Goal: Transaction & Acquisition: Purchase product/service

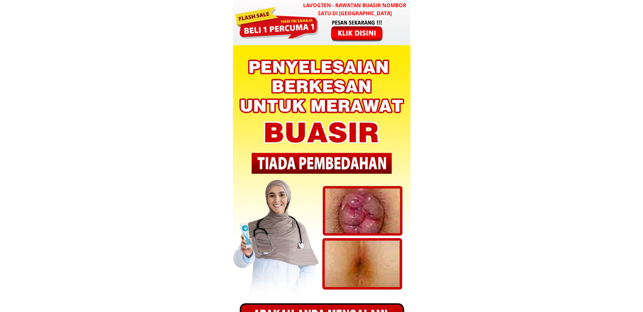
click at [352, 17] on div at bounding box center [321, 22] width 177 height 45
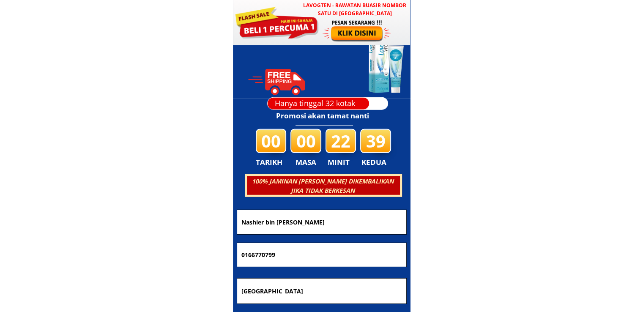
scroll to position [2402, 0]
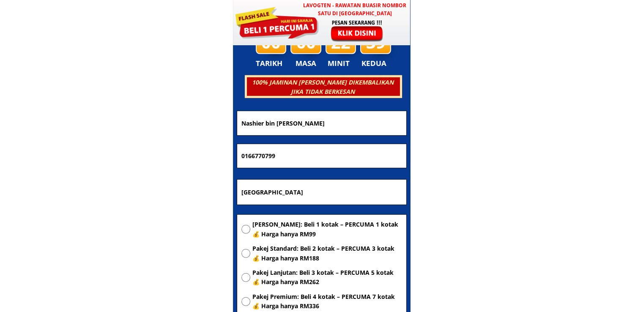
drag, startPoint x: 336, startPoint y: 123, endPoint x: 41, endPoint y: 110, distance: 296.0
paste input "rohani bt Mamat"
type input "rohani bt Mamat"
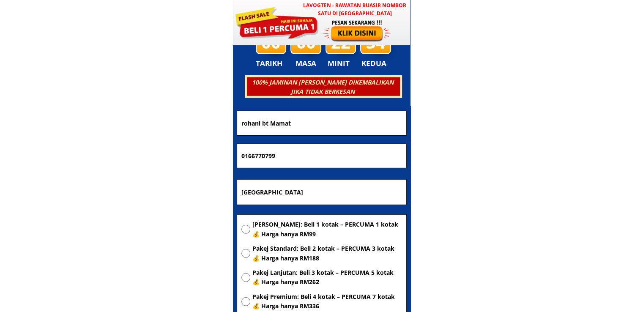
drag, startPoint x: 307, startPoint y: 159, endPoint x: 92, endPoint y: 151, distance: 215.6
paste input "4301381"
type input "0164301381"
drag, startPoint x: 302, startPoint y: 191, endPoint x: 97, endPoint y: 167, distance: 205.9
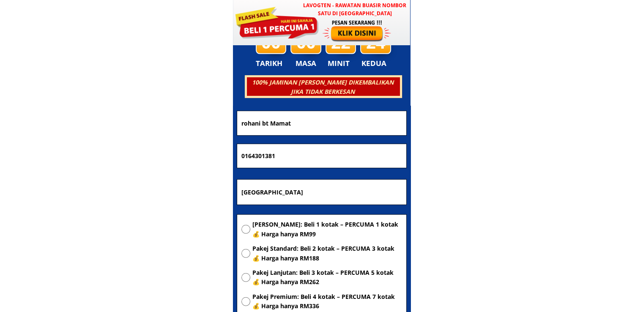
paste input "lot 770 damai cafe depan klinik gaal kg bukit belah gaal 16800 Pasir Puteh Kela…"
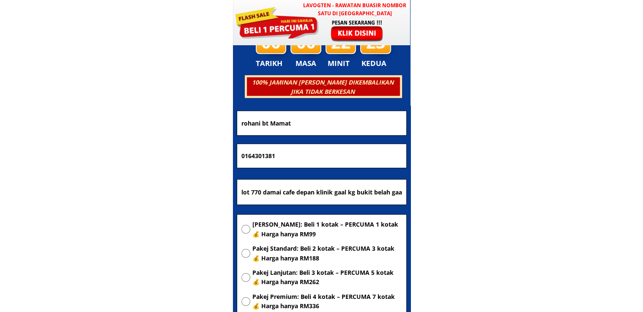
scroll to position [0, 84]
type input "lot 770 damai cafe depan klinik gaal kg bukit belah gaal 16800 Pasir Puteh Kela…"
click at [275, 232] on span "[PERSON_NAME]: Beli 1 kotak – PERCUMA 1 kotak 💰 Harga hanya RM99" at bounding box center [327, 229] width 150 height 19
radio input "true"
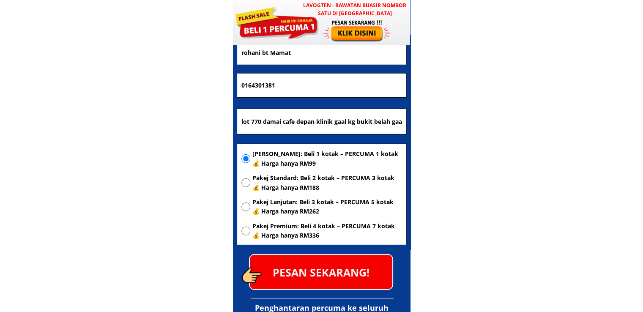
scroll to position [2529, 0]
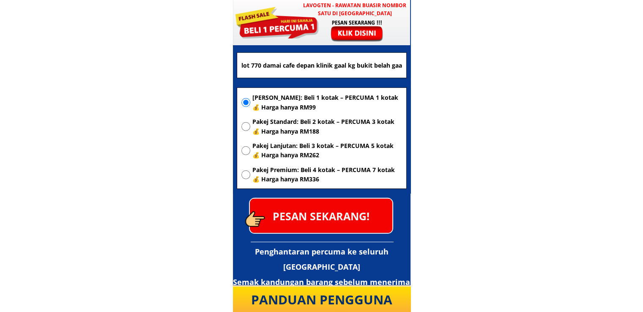
click at [338, 223] on p "PESAN SEKARANG!" at bounding box center [321, 216] width 142 height 34
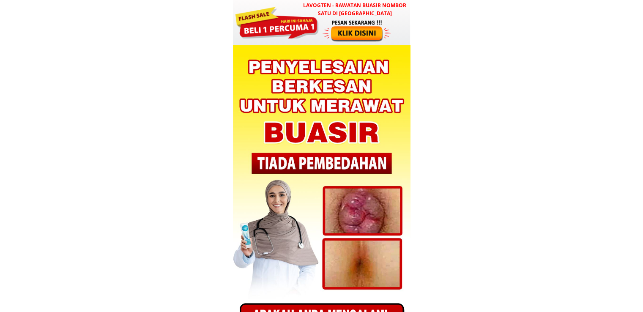
click at [325, 35] on div at bounding box center [357, 30] width 70 height 23
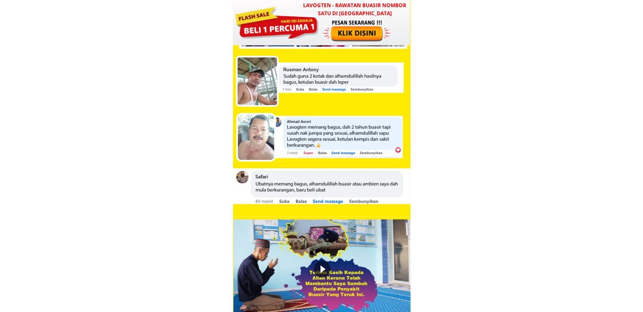
scroll to position [2402, 0]
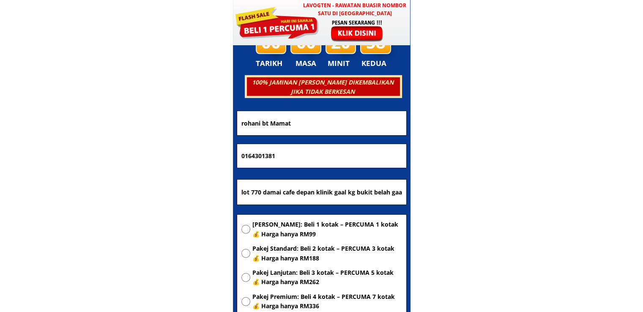
click at [338, 203] on input "lot 770 damai cafe depan klinik gaal kg bukit belah gaal 16800 Pasir Puteh Kela…" at bounding box center [321, 192] width 165 height 25
paste input "[GEOGRAPHIC_DATA]"
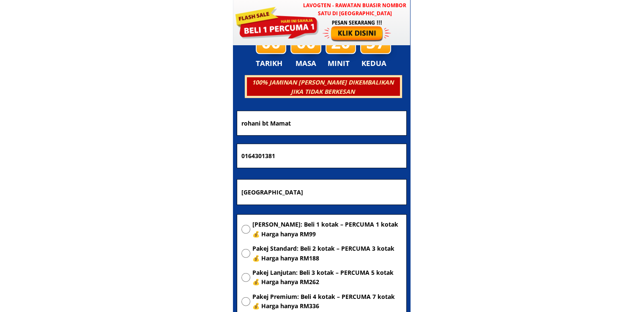
type input "[GEOGRAPHIC_DATA]"
drag, startPoint x: 319, startPoint y: 155, endPoint x: 133, endPoint y: 160, distance: 186.0
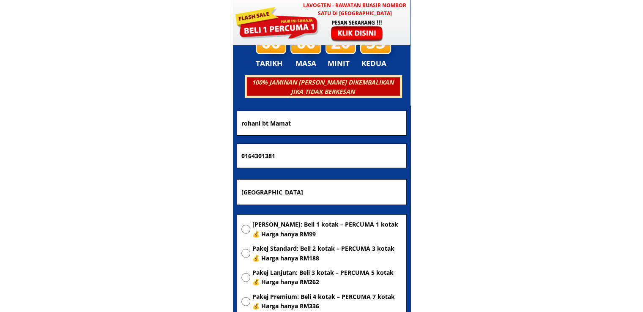
paste input "28973563"
type input "0128973563"
drag, startPoint x: 334, startPoint y: 126, endPoint x: 99, endPoint y: 134, distance: 235.0
paste input "[PERSON_NAME]"
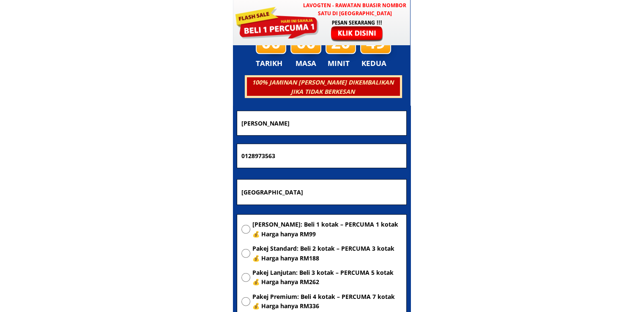
type input "[PERSON_NAME]"
click at [295, 234] on span "[PERSON_NAME]: Beli 1 kotak – PERCUMA 1 kotak 💰 Harga hanya RM99" at bounding box center [327, 229] width 150 height 19
radio input "true"
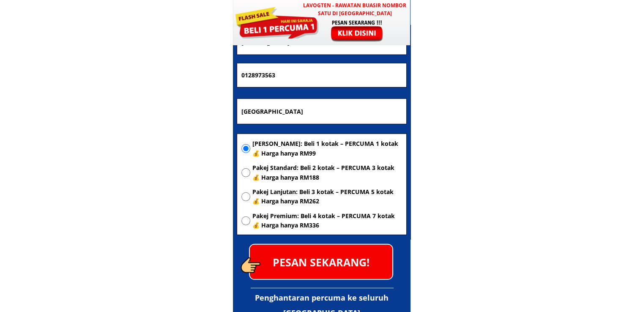
scroll to position [2486, 0]
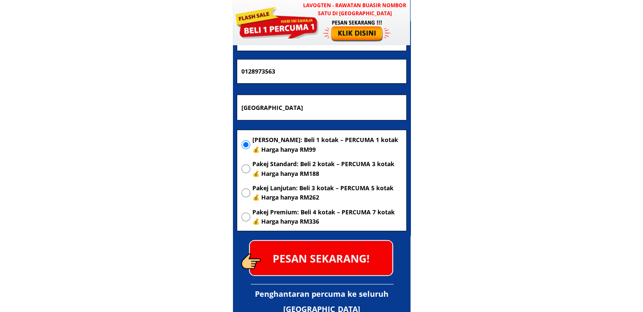
click at [345, 245] on p "PESAN SEKARANG!" at bounding box center [321, 258] width 142 height 34
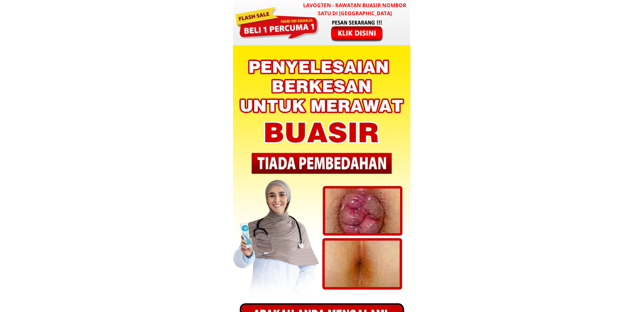
click at [353, 7] on h3 "LAVOGTEN - Rawatan Buasir Nombor Satu di [GEOGRAPHIC_DATA]" at bounding box center [354, 9] width 111 height 16
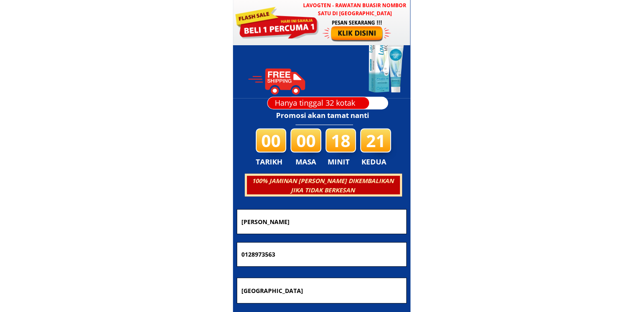
scroll to position [2402, 0]
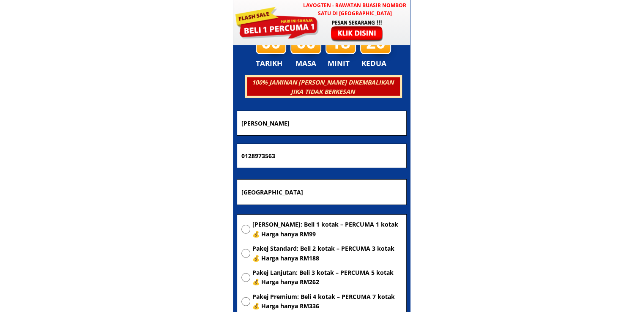
drag, startPoint x: 308, startPoint y: 193, endPoint x: 131, endPoint y: 192, distance: 177.0
drag, startPoint x: 311, startPoint y: 154, endPoint x: 89, endPoint y: 155, distance: 222.2
paste input "601112918288"
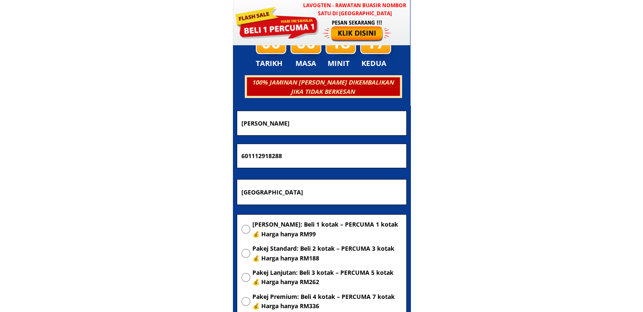
type input "601112918288"
drag, startPoint x: 302, startPoint y: 120, endPoint x: 139, endPoint y: 129, distance: 163.3
paste input "Nurul ain"
type input "Nurul ain"
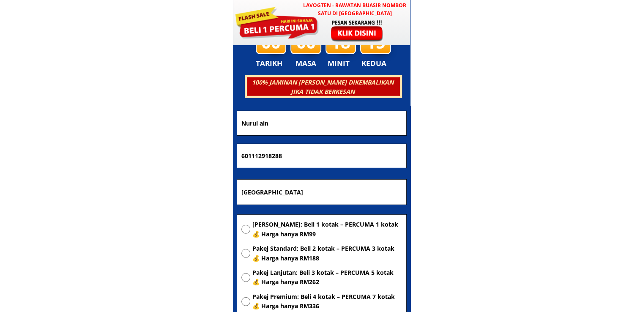
click at [291, 230] on span "[PERSON_NAME]: Beli 1 kotak – PERCUMA 1 kotak 💰 Harga hanya RM99" at bounding box center [327, 229] width 150 height 19
radio input "true"
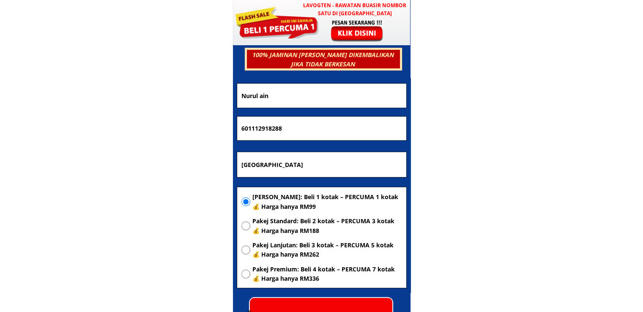
scroll to position [2444, 0]
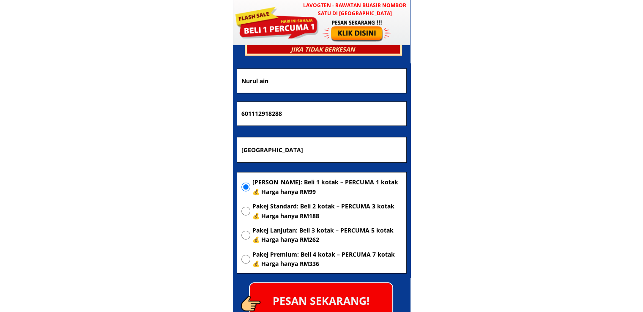
click at [345, 300] on p "PESAN SEKARANG!" at bounding box center [321, 300] width 142 height 34
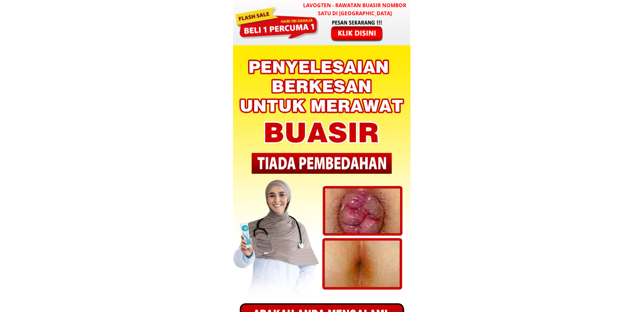
click at [327, 41] on div at bounding box center [357, 30] width 70 height 23
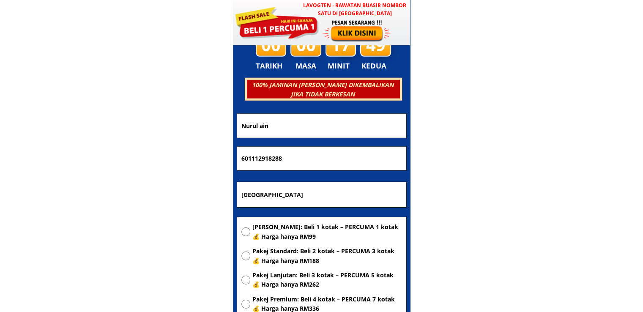
scroll to position [2402, 0]
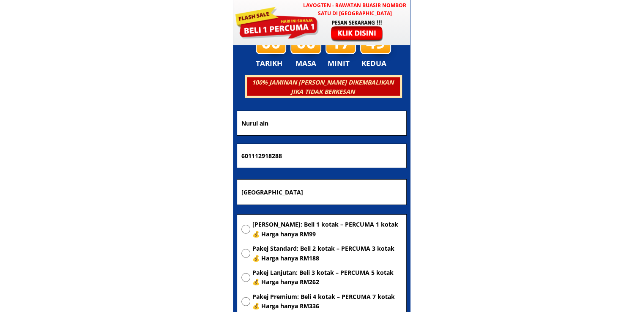
drag, startPoint x: 337, startPoint y: 187, endPoint x: 99, endPoint y: 185, distance: 237.9
paste input "dat"
type input "Kudat"
drag, startPoint x: 315, startPoint y: 150, endPoint x: 16, endPoint y: 161, distance: 298.9
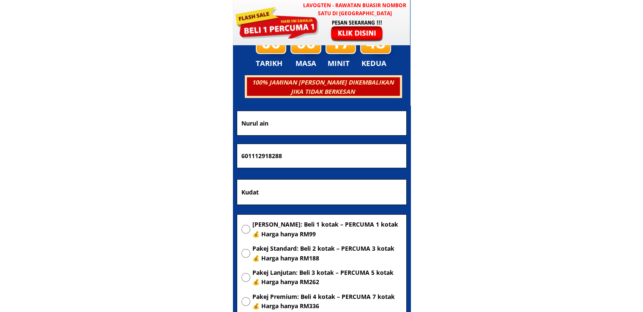
paste input "0148485957"
type input "0148485957"
drag, startPoint x: 189, startPoint y: 129, endPoint x: 87, endPoint y: 137, distance: 102.6
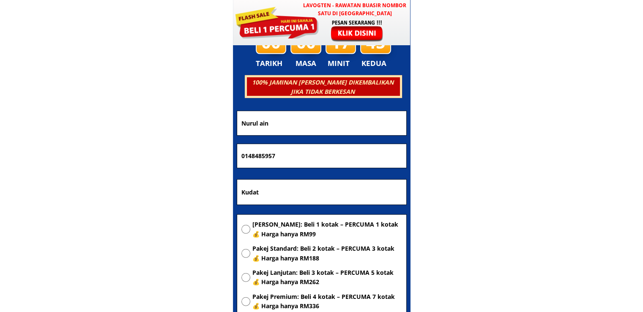
paste input "[PERSON_NAME]"
type input "Aciey Warisih"
click at [289, 227] on span "[PERSON_NAME]: Beli 1 kotak – PERCUMA 1 kotak 💰 Harga hanya RM99" at bounding box center [327, 229] width 150 height 19
radio input "true"
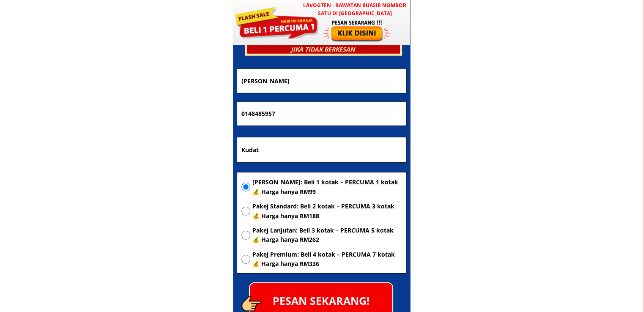
scroll to position [2486, 0]
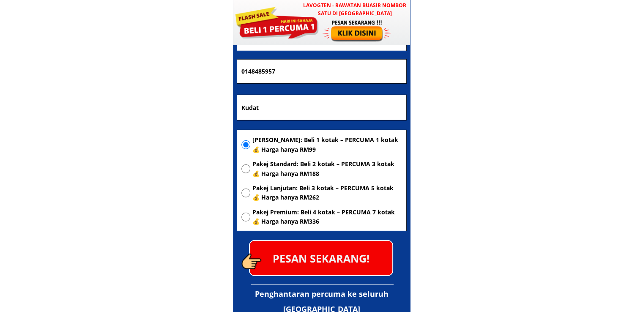
click at [340, 256] on p "PESAN SEKARANG!" at bounding box center [321, 258] width 142 height 34
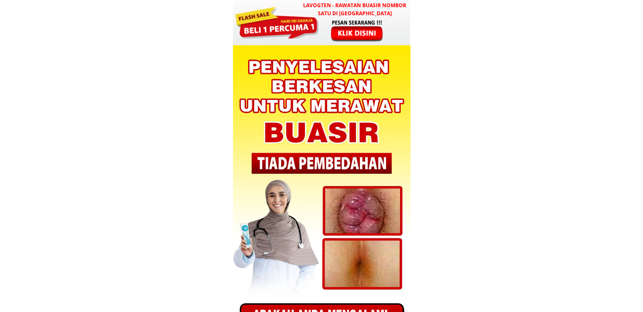
click at [334, 62] on div at bounding box center [321, 172] width 177 height 255
click at [335, 31] on div at bounding box center [357, 30] width 70 height 23
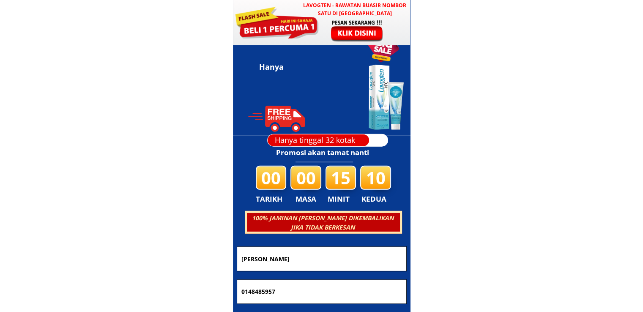
scroll to position [2402, 0]
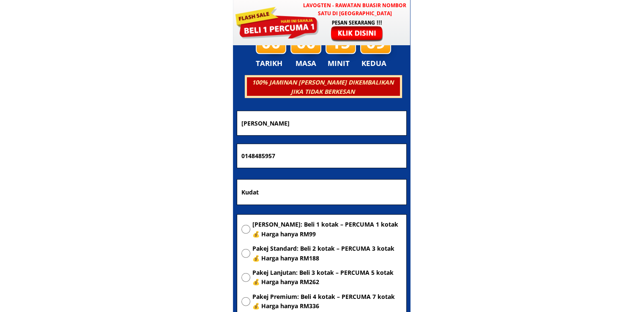
drag, startPoint x: 312, startPoint y: 191, endPoint x: 196, endPoint y: 191, distance: 116.2
paste input "492 Jln Kenanga 29/14 Indahpura 81000 Kulai Johor"
type input "492 Jln Kenanga 29/14 Indahpura 81000 Kulai Johor"
click at [306, 227] on span "[PERSON_NAME]: Beli 1 kotak – PERCUMA 1 kotak 💰 Harga hanya RM99" at bounding box center [327, 229] width 150 height 19
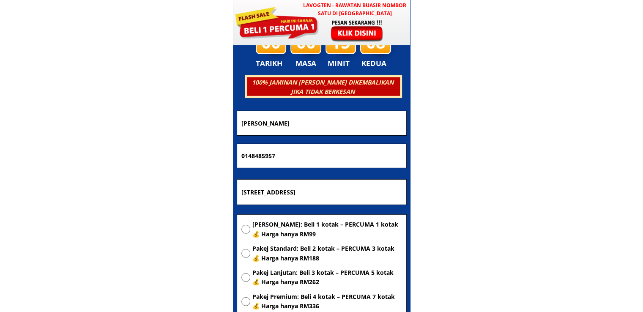
radio input "true"
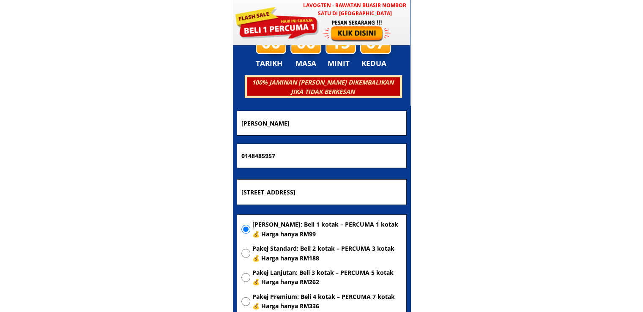
drag, startPoint x: 317, startPoint y: 147, endPoint x: 164, endPoint y: 147, distance: 152.9
paste input "97785313"
type input "0197785313"
drag, startPoint x: 308, startPoint y: 131, endPoint x: 192, endPoint y: 127, distance: 115.8
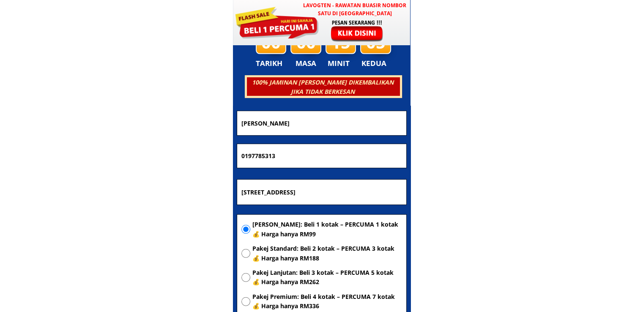
paste input "Noraini"
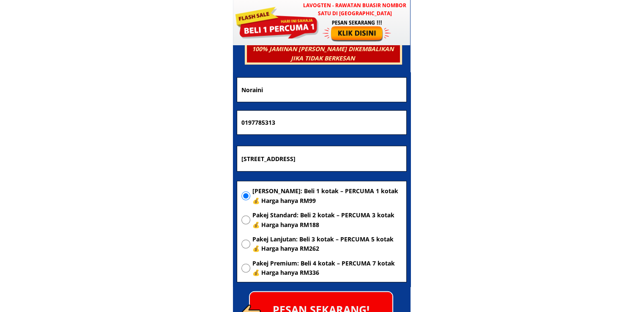
scroll to position [2486, 0]
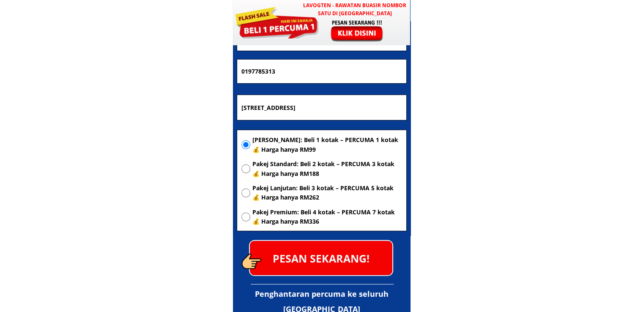
type input "Noraini"
click at [333, 261] on p "PESAN SEKARANG!" at bounding box center [321, 258] width 142 height 34
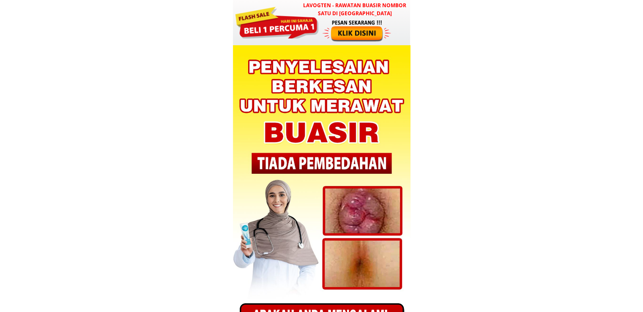
click at [327, 12] on h3 "LAVOGTEN - Rawatan Buasir Nombor Satu di Malaysia" at bounding box center [354, 9] width 111 height 16
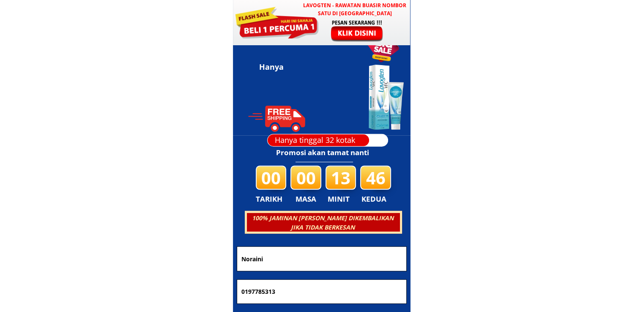
scroll to position [2402, 0]
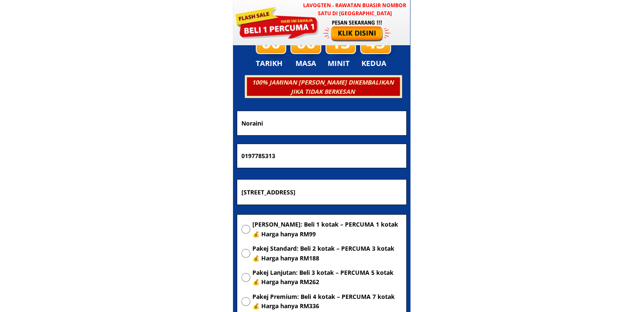
click at [362, 190] on input "[STREET_ADDRESS]" at bounding box center [321, 192] width 165 height 25
paste input "No89 Jln Felda Inas 3"
type input "No89 Jln Felda Inas 3"
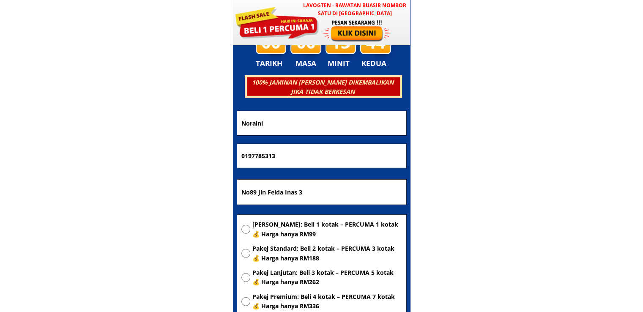
click at [304, 226] on span "[PERSON_NAME]: Beli 1 kotak – PERCUMA 1 kotak 💰 Harga hanya RM99" at bounding box center [327, 229] width 150 height 19
radio input "true"
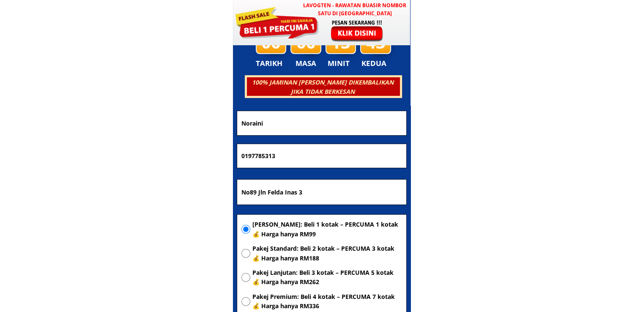
drag, startPoint x: 298, startPoint y: 153, endPoint x: 167, endPoint y: 160, distance: 131.1
paste input "902281"
type input "0197902281"
drag, startPoint x: 315, startPoint y: 125, endPoint x: 153, endPoint y: 125, distance: 162.2
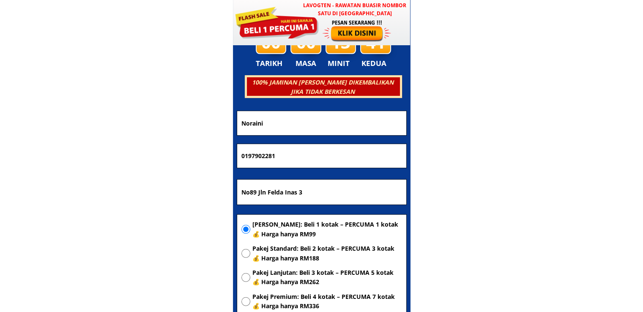
paste input "Shasha"
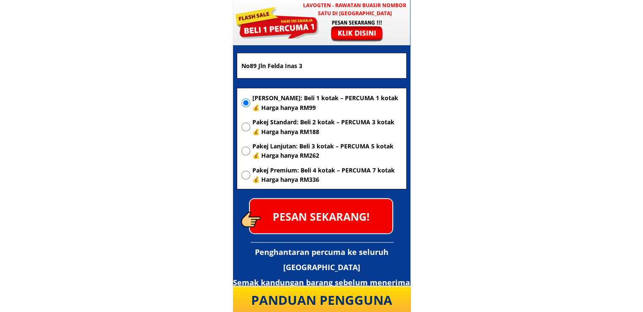
scroll to position [2529, 0]
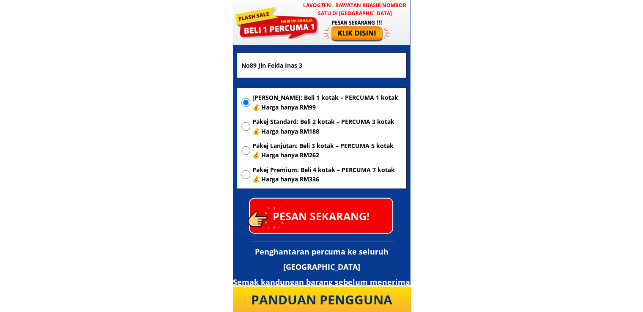
type input "Shasha"
click at [334, 217] on p "PESAN SEKARANG!" at bounding box center [321, 216] width 142 height 34
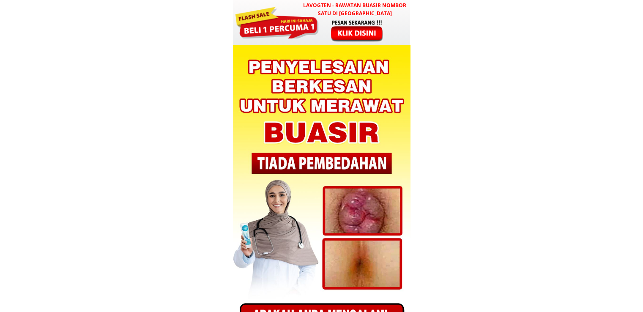
click at [345, 26] on div at bounding box center [357, 30] width 70 height 23
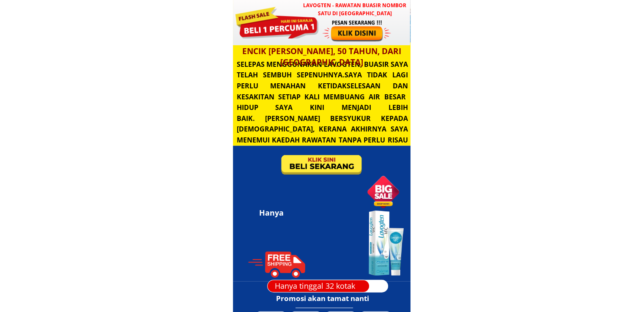
scroll to position [2402, 0]
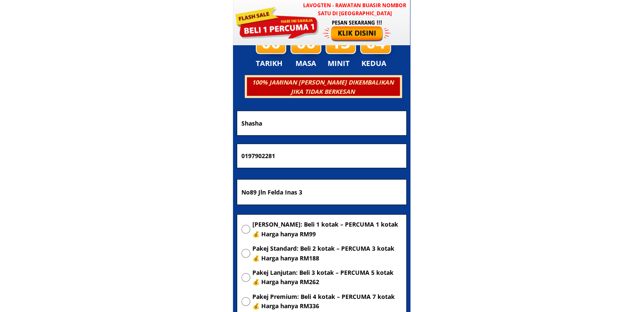
drag, startPoint x: 361, startPoint y: 188, endPoint x: 118, endPoint y: 185, distance: 242.9
paste input "bestmart centre . Ground floor W.P Labuan"
type input "bestmart centre . Ground floor W.P Labuan"
click at [284, 232] on span "[PERSON_NAME]: Beli 1 kotak – PERCUMA 1 kotak 💰 Harga hanya RM99" at bounding box center [327, 229] width 150 height 19
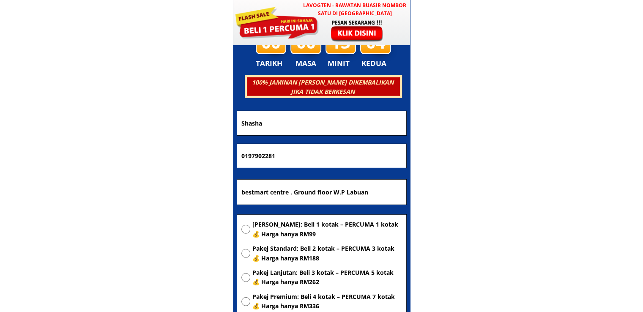
radio input "true"
drag, startPoint x: 344, startPoint y: 144, endPoint x: 137, endPoint y: 146, distance: 207.4
paste input "34957072"
type input "0134957072"
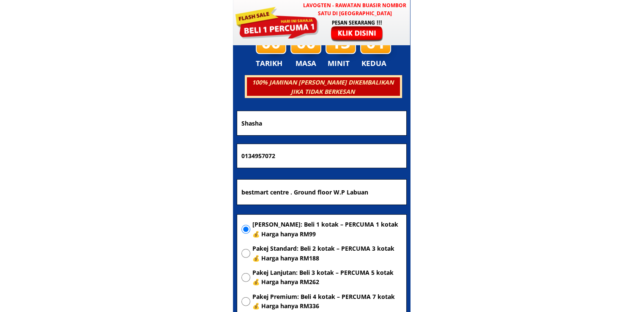
drag, startPoint x: 325, startPoint y: 123, endPoint x: 161, endPoint y: 129, distance: 164.0
paste input "Nurlian"
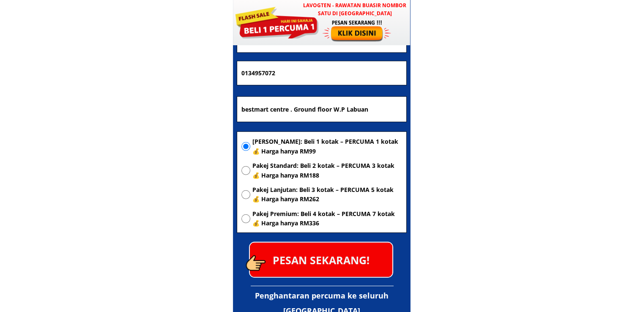
scroll to position [2486, 0]
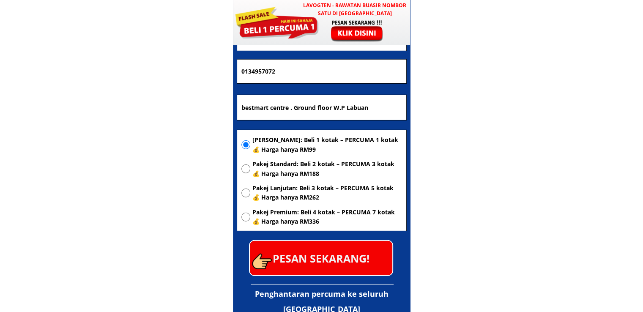
type input "Nurliana"
click at [325, 252] on p "PESAN SEKARANG!" at bounding box center [321, 258] width 142 height 34
